Goal: Information Seeking & Learning: Learn about a topic

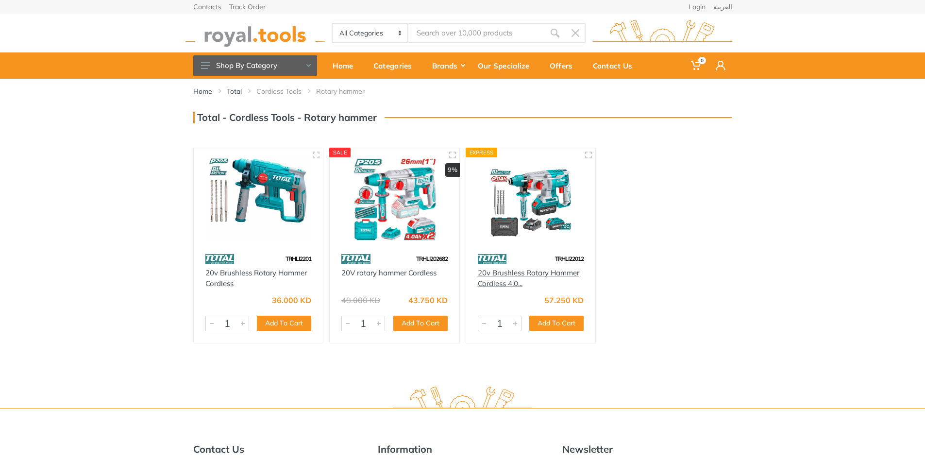
drag, startPoint x: 524, startPoint y: 275, endPoint x: 516, endPoint y: 275, distance: 8.3
click at [253, 196] on img at bounding box center [258, 199] width 112 height 84
